Goal: Information Seeking & Learning: Compare options

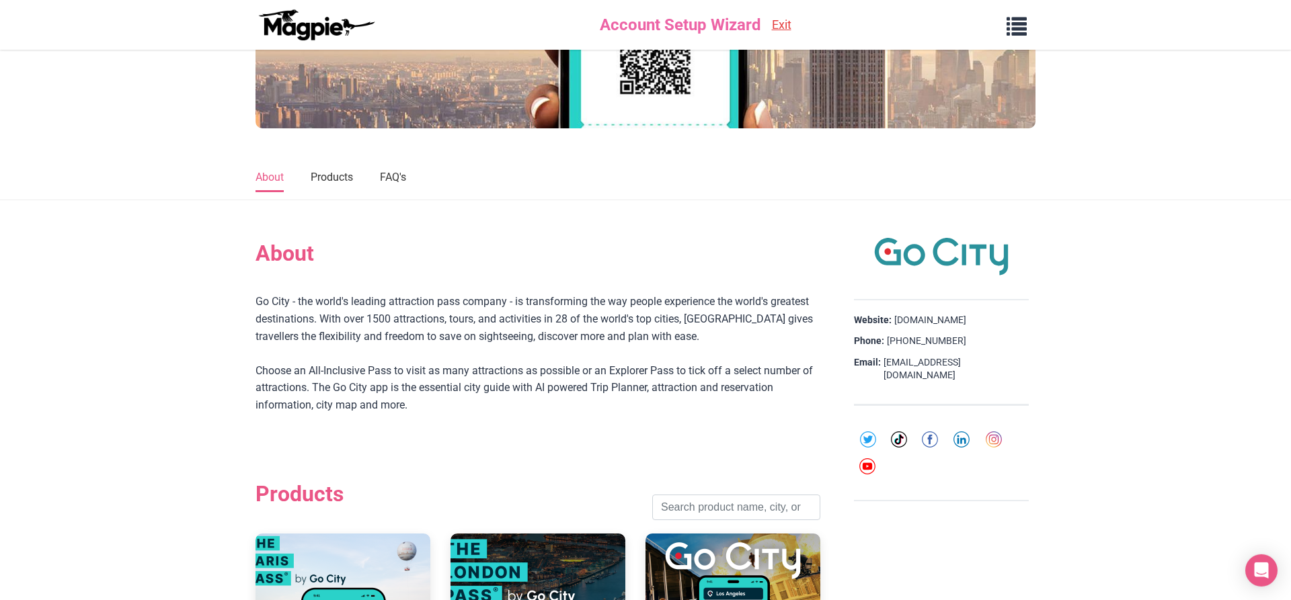
scroll to position [274, 0]
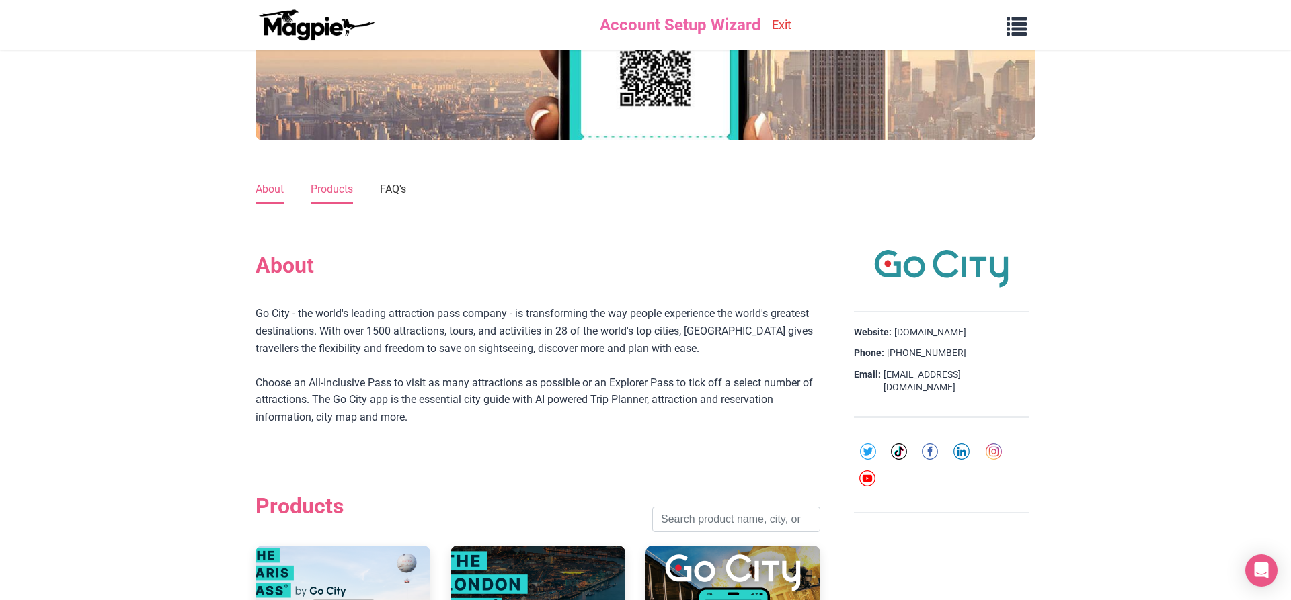
click at [338, 189] on link "Products" at bounding box center [332, 190] width 42 height 28
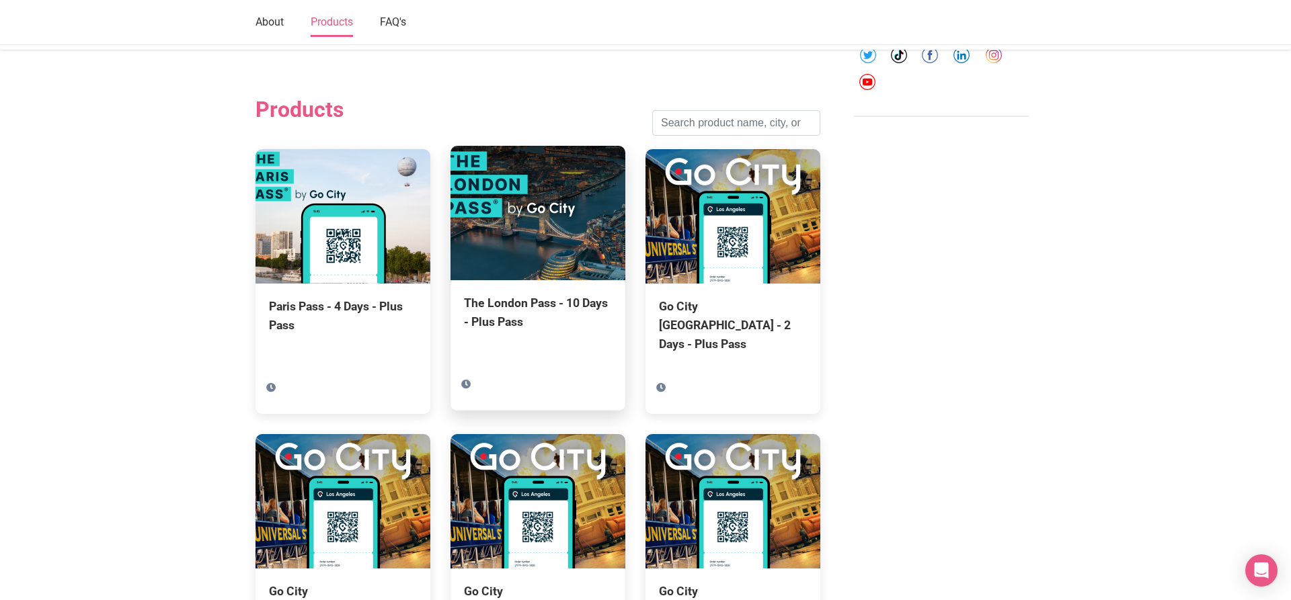
scroll to position [680, 0]
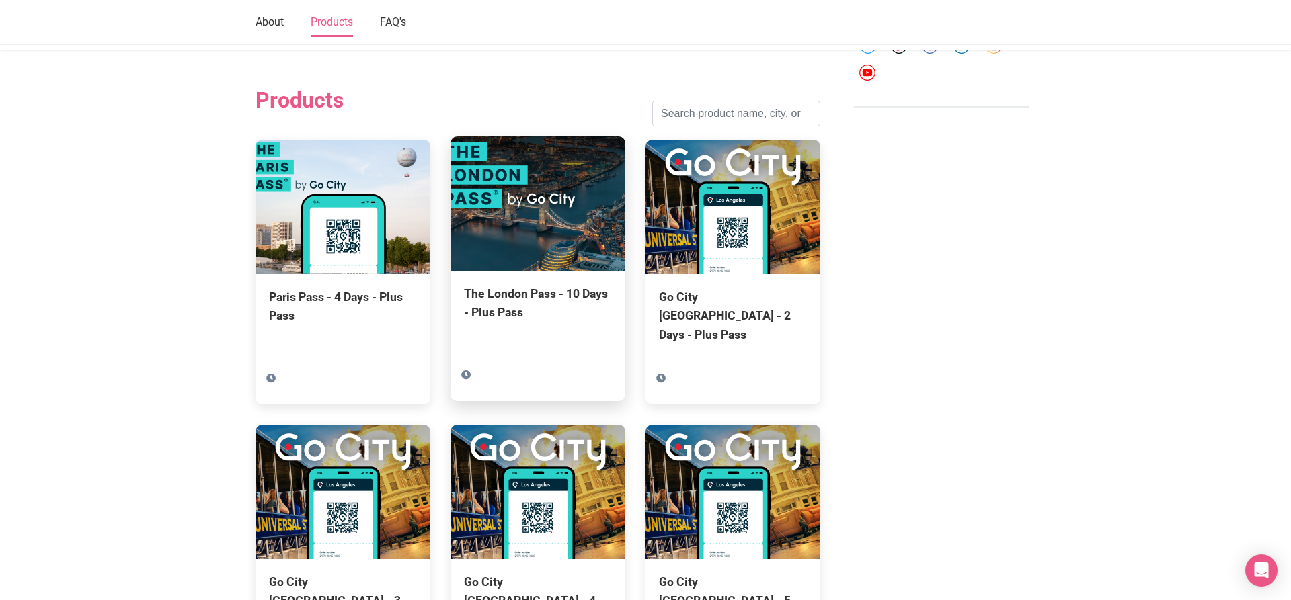
click at [543, 278] on div "The London Pass - 10 Days - Plus Pass" at bounding box center [538, 327] width 175 height 112
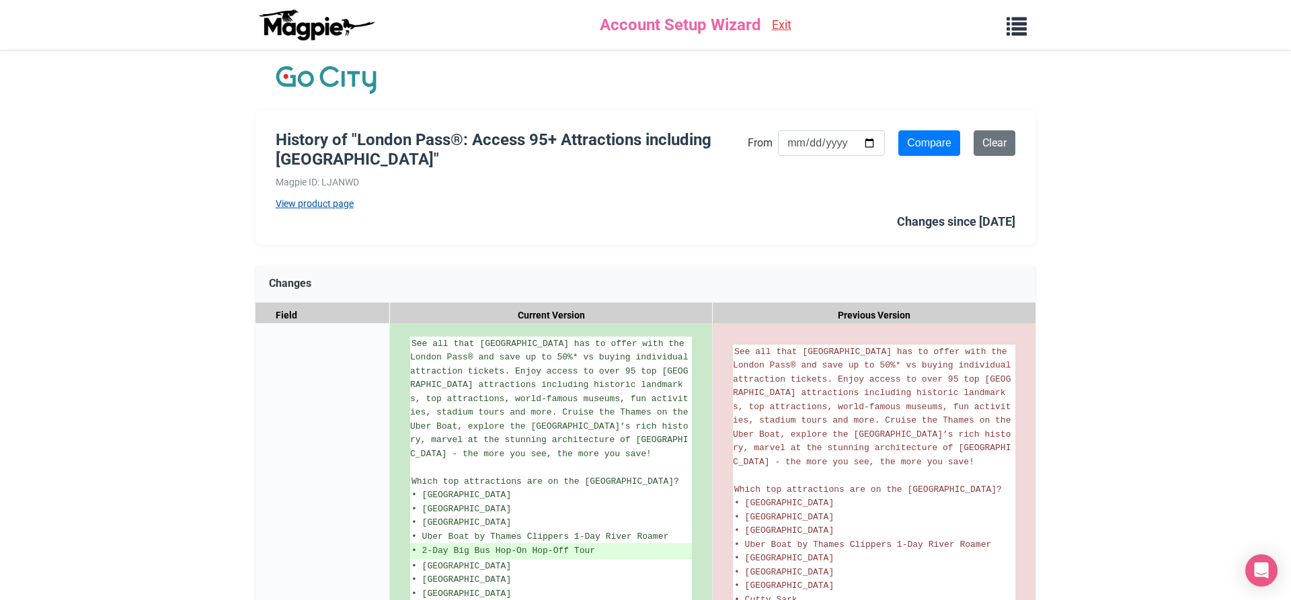
click at [329, 200] on link "View product page" at bounding box center [512, 203] width 472 height 15
